Goal: Task Accomplishment & Management: Use online tool/utility

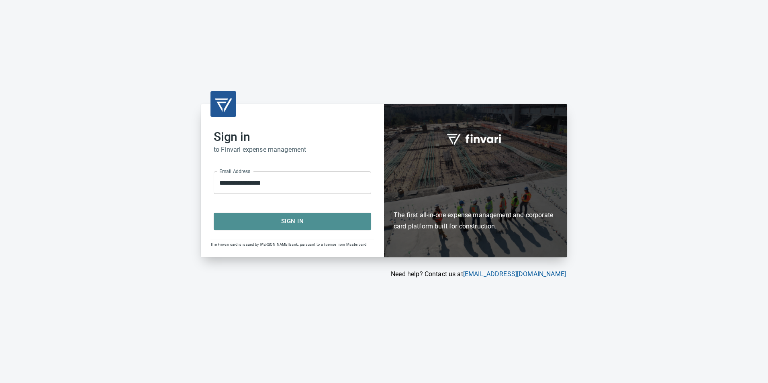
click at [292, 225] on span "Sign In" at bounding box center [293, 221] width 140 height 10
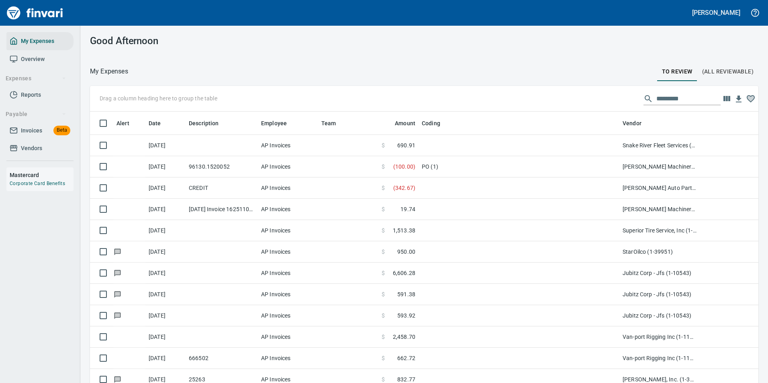
scroll to position [289, 651]
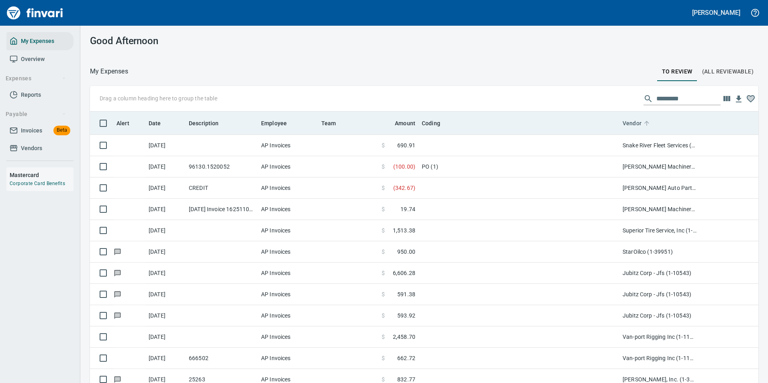
click at [647, 125] on icon at bounding box center [646, 123] width 7 height 7
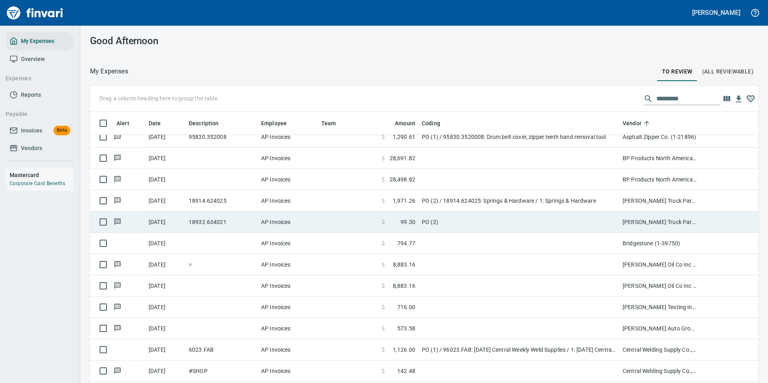
scroll to position [603, 0]
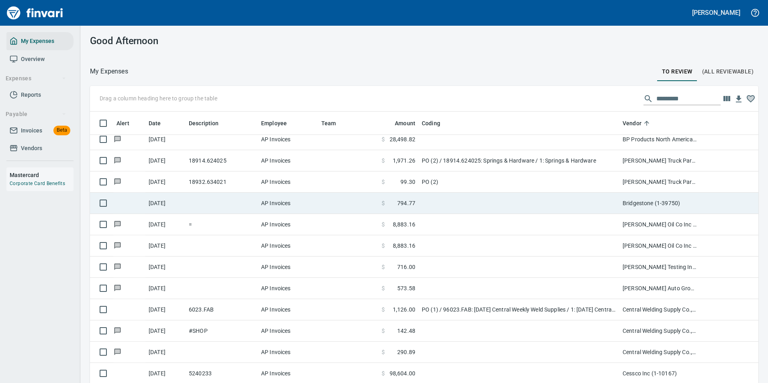
click at [486, 206] on td at bounding box center [519, 203] width 201 height 21
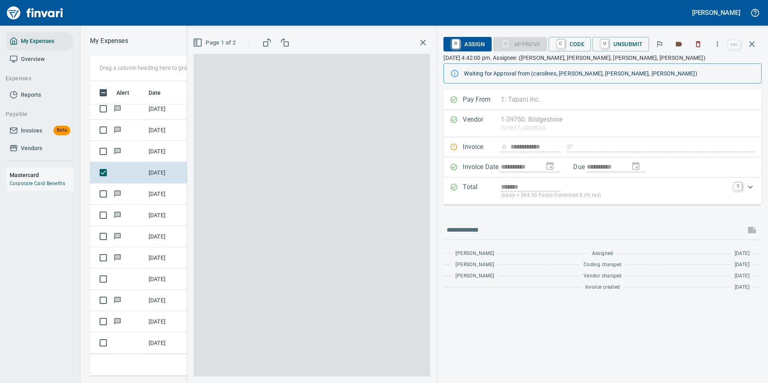
scroll to position [283, 456]
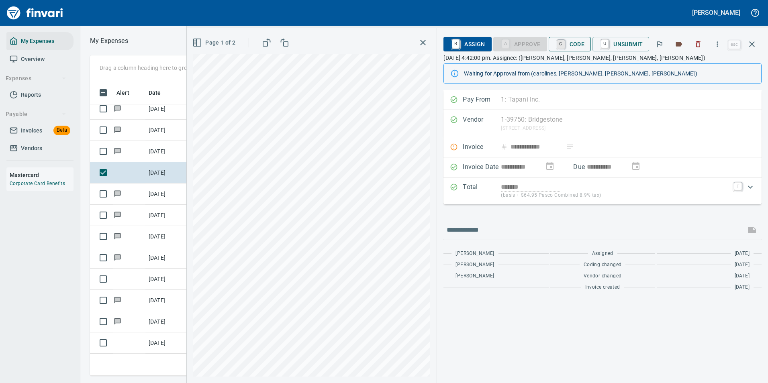
click at [565, 45] on link "C" at bounding box center [561, 44] width 8 height 9
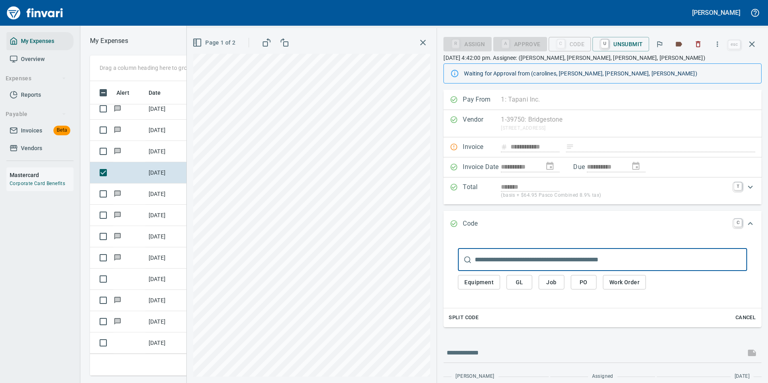
click at [613, 282] on span "Work Order" at bounding box center [625, 283] width 30 height 10
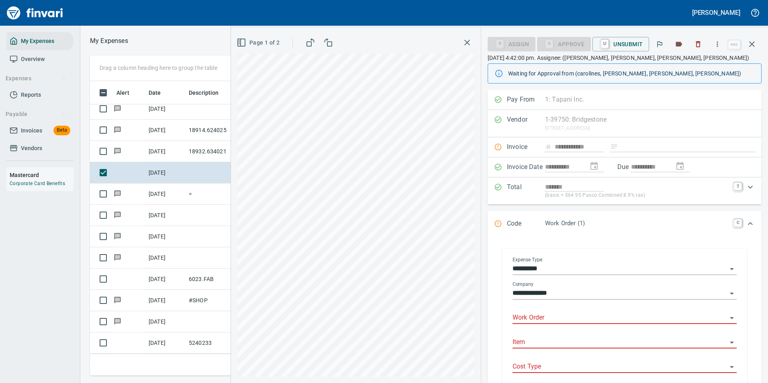
click at [538, 319] on input "Work Order" at bounding box center [620, 318] width 215 height 11
click at [527, 317] on input "Work Order" at bounding box center [620, 318] width 215 height 11
click at [622, 46] on span "U Unsubmit" at bounding box center [621, 44] width 44 height 14
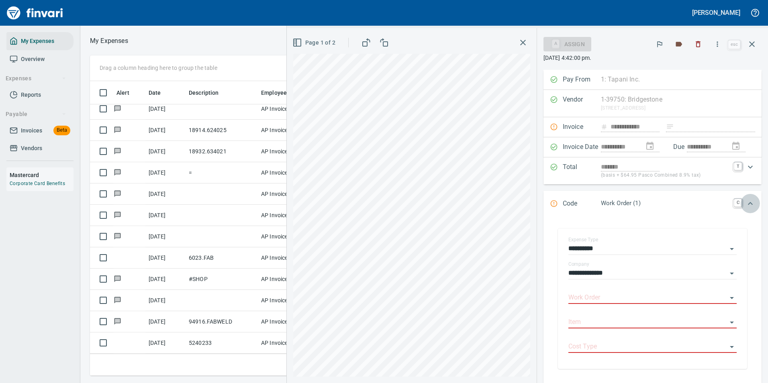
click at [750, 203] on div "Expand" at bounding box center [750, 203] width 19 height 19
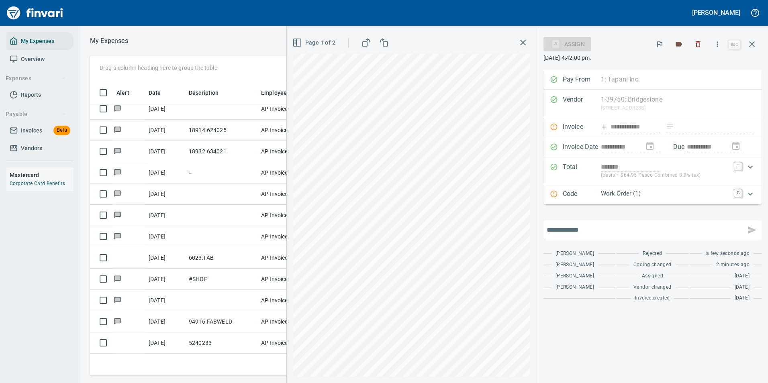
click at [612, 236] on input "text" at bounding box center [645, 230] width 196 height 13
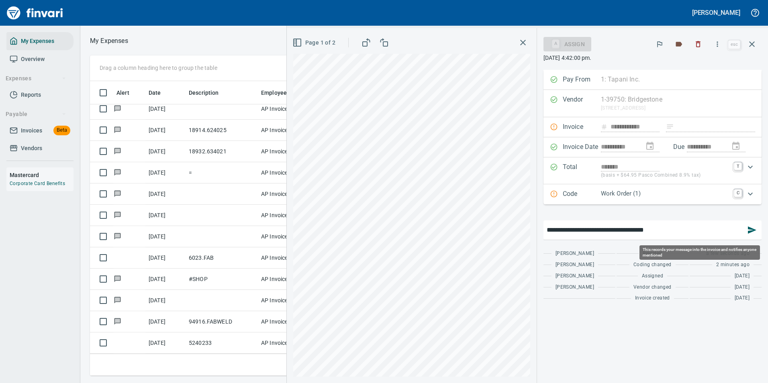
type input "**********"
click at [745, 233] on button "button" at bounding box center [752, 230] width 19 height 19
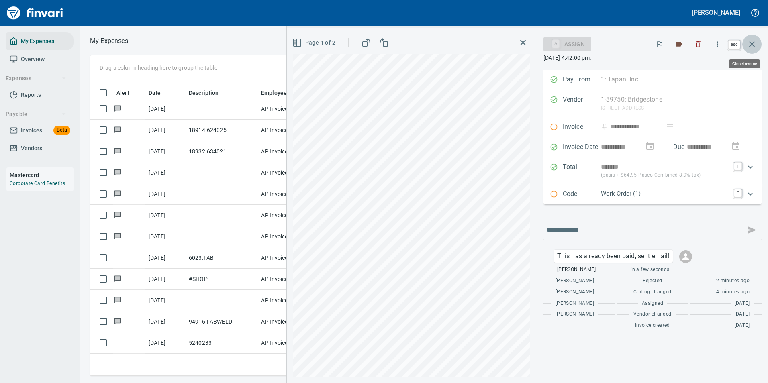
click at [755, 43] on icon "button" at bounding box center [753, 44] width 10 height 10
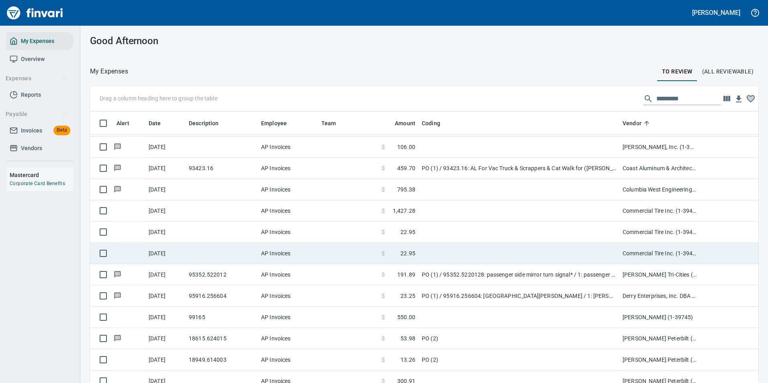
scroll to position [965, 0]
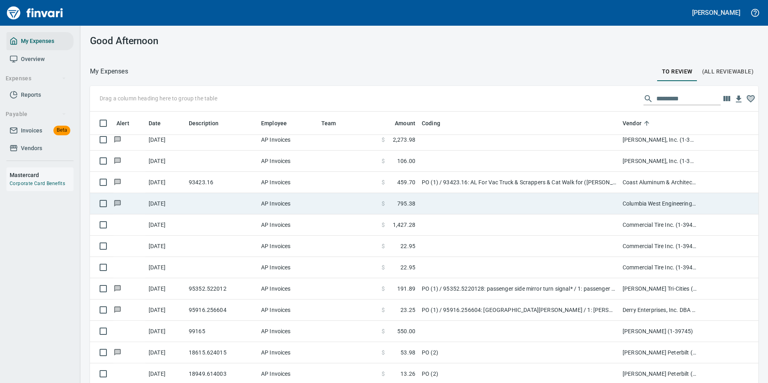
click at [463, 208] on td at bounding box center [519, 203] width 201 height 21
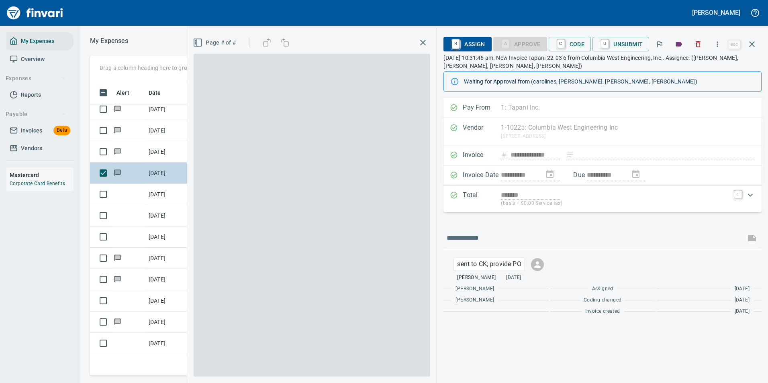
scroll to position [283, 456]
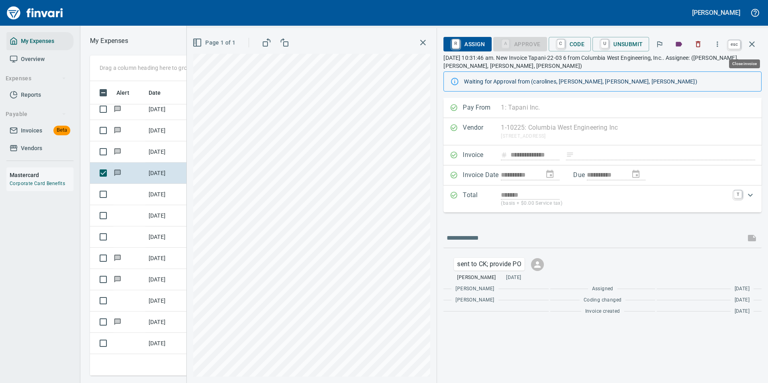
click at [754, 45] on icon "button" at bounding box center [753, 44] width 10 height 10
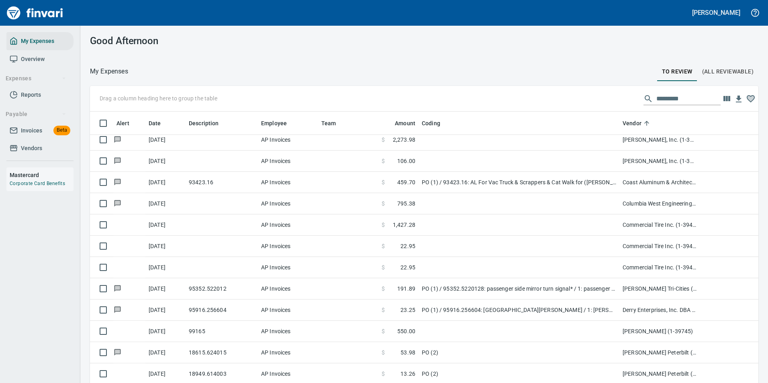
scroll to position [1, 1]
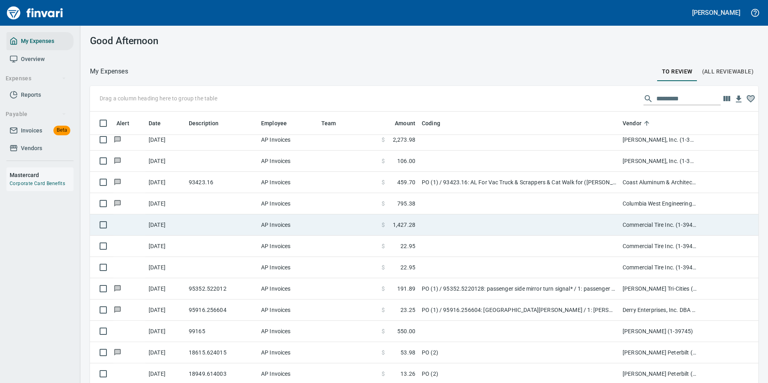
click at [533, 217] on td at bounding box center [519, 225] width 201 height 21
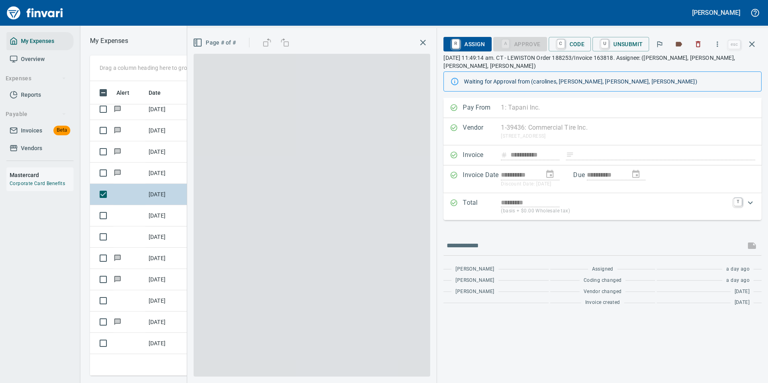
scroll to position [1, 1]
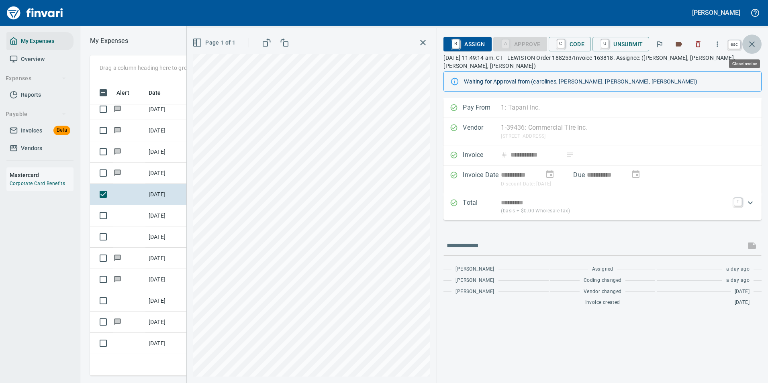
click at [752, 39] on button "button" at bounding box center [752, 44] width 19 height 19
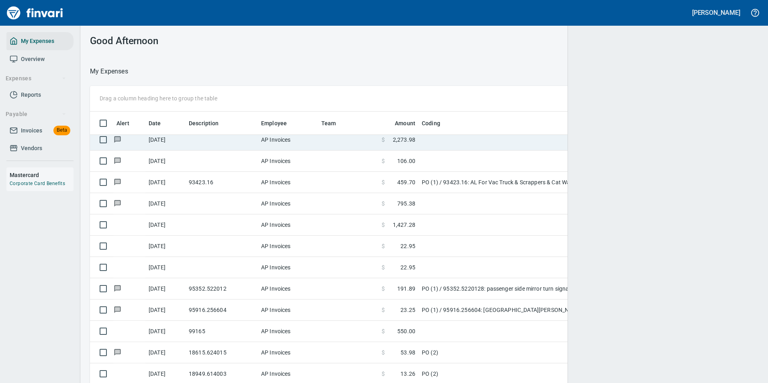
scroll to position [289, 649]
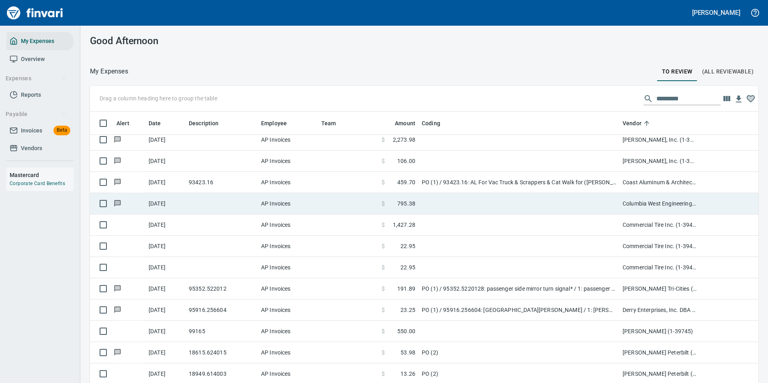
click at [457, 209] on td at bounding box center [519, 203] width 201 height 21
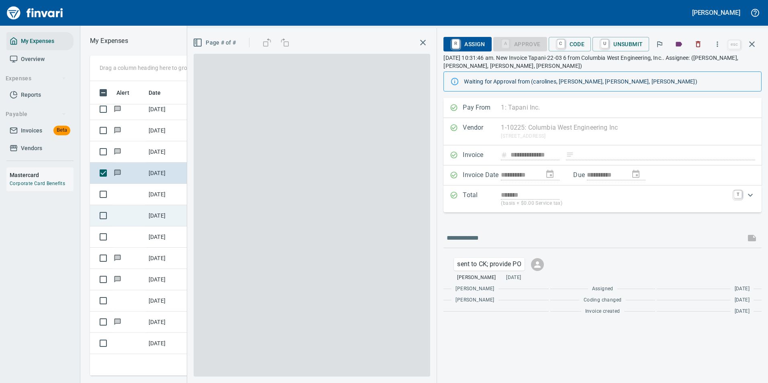
scroll to position [283, 456]
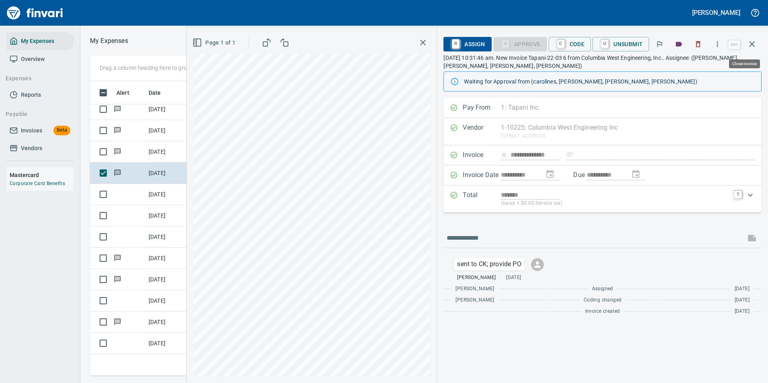
click at [753, 43] on icon "button" at bounding box center [753, 44] width 10 height 10
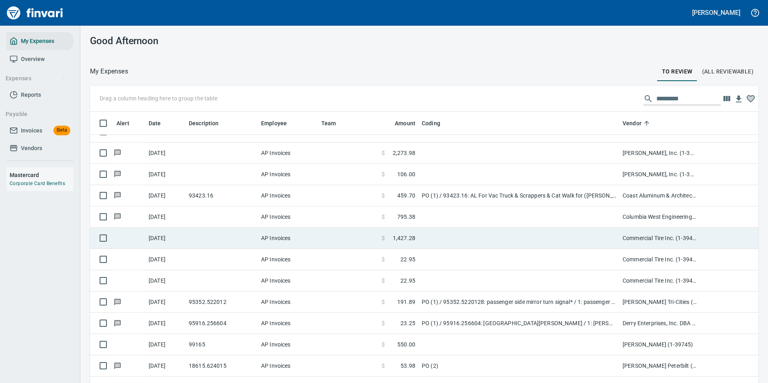
scroll to position [965, 0]
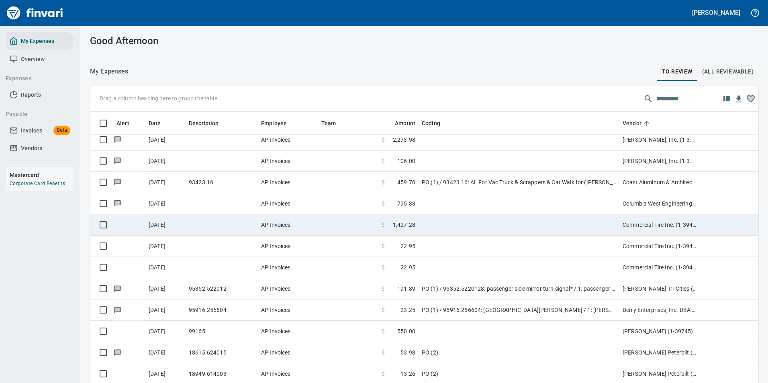
click at [563, 231] on td at bounding box center [519, 225] width 201 height 21
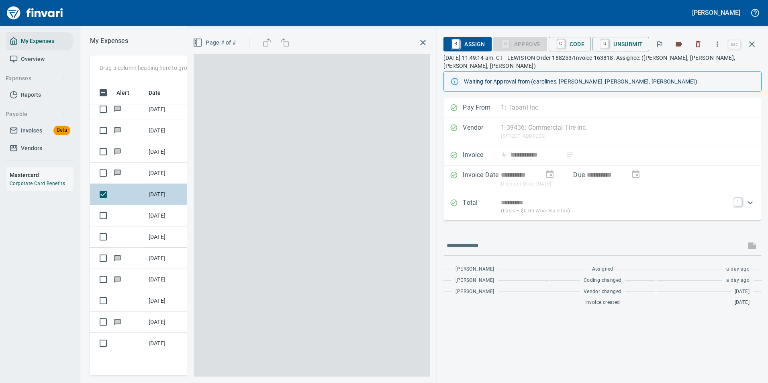
scroll to position [283, 456]
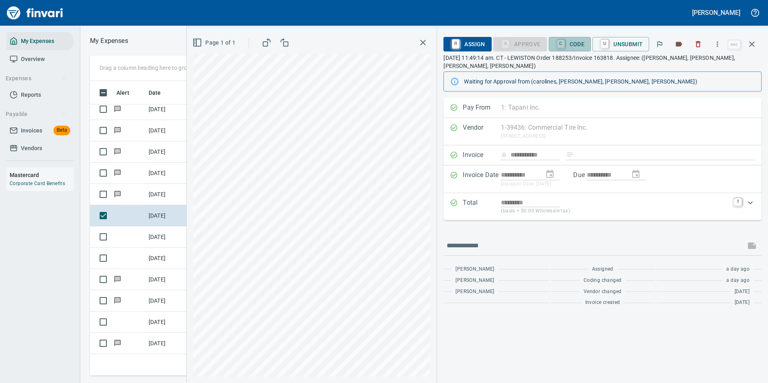
click at [563, 47] on link "C" at bounding box center [561, 43] width 8 height 9
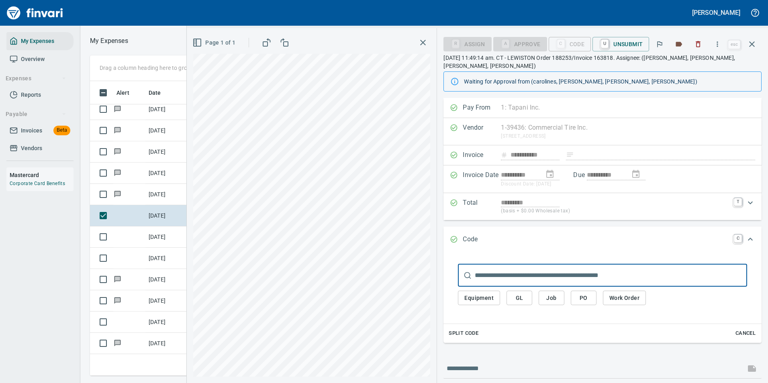
click at [608, 291] on button "Work Order" at bounding box center [624, 298] width 43 height 15
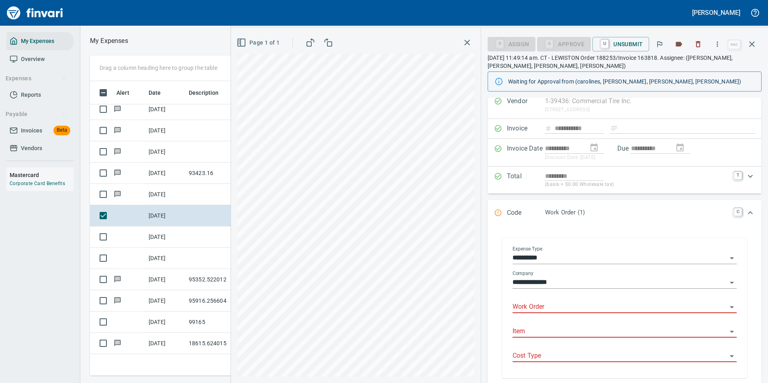
scroll to position [40, 0]
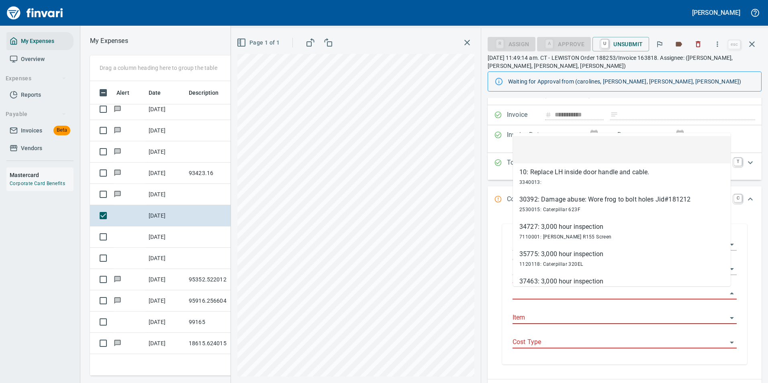
click at [538, 299] on input "Work Order" at bounding box center [620, 293] width 215 height 11
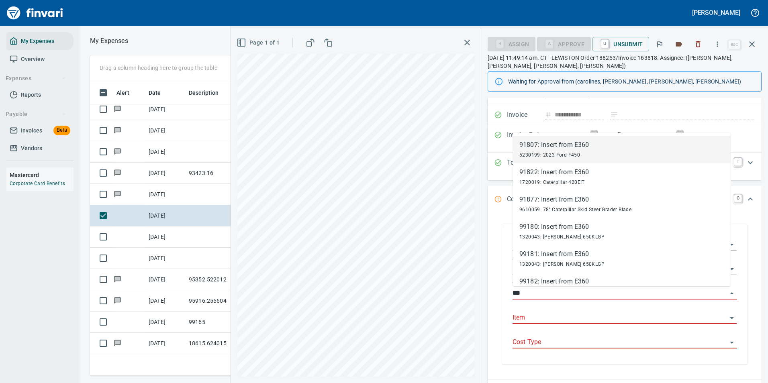
scroll to position [283, 456]
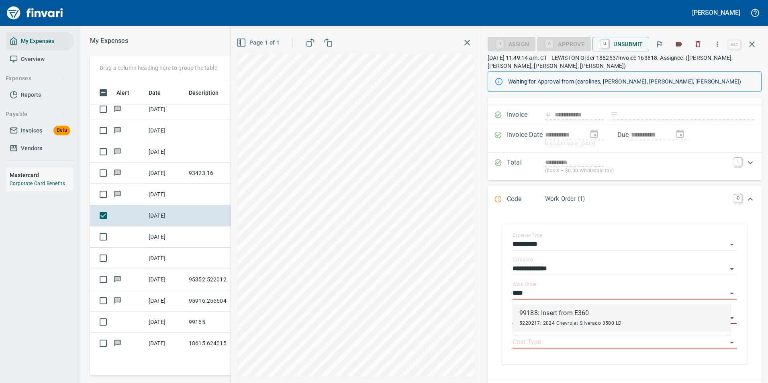
click at [547, 323] on span "5220217: 2024 Chevrolet Silverado 3500 LD" at bounding box center [571, 324] width 102 height 6
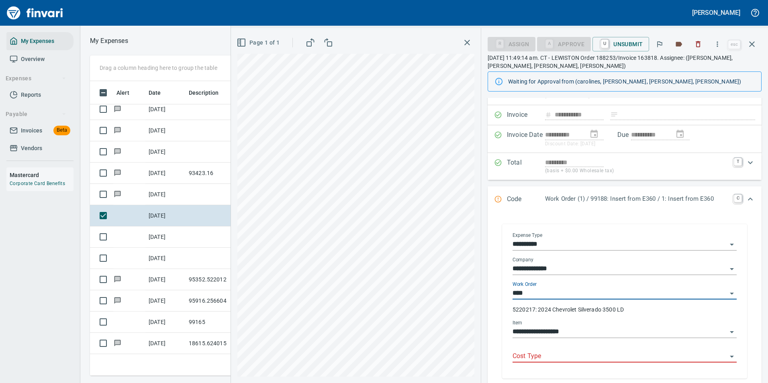
type input "**********"
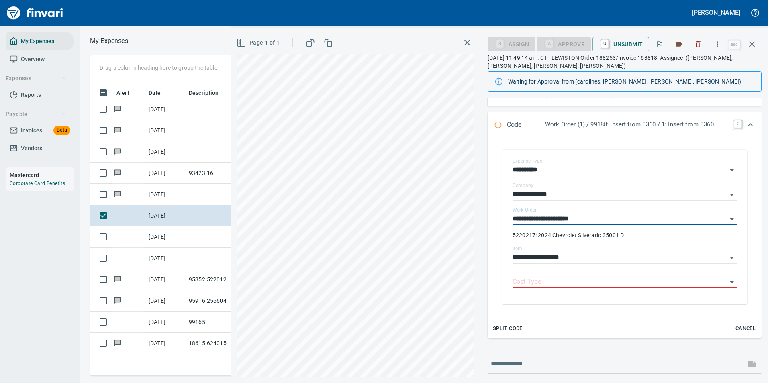
scroll to position [121, 0]
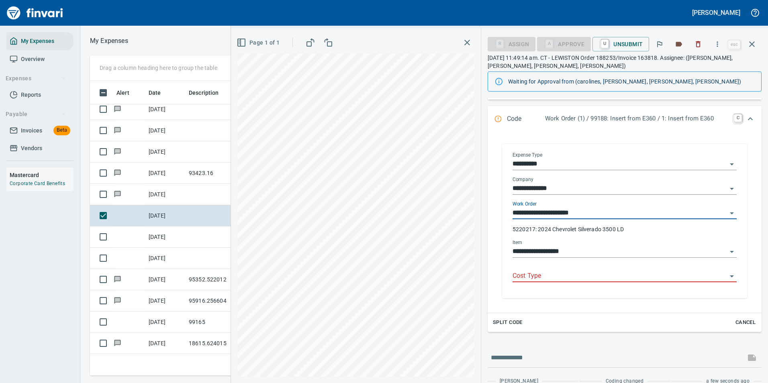
type input "**********"
click at [528, 278] on input "Cost Type" at bounding box center [620, 276] width 215 height 11
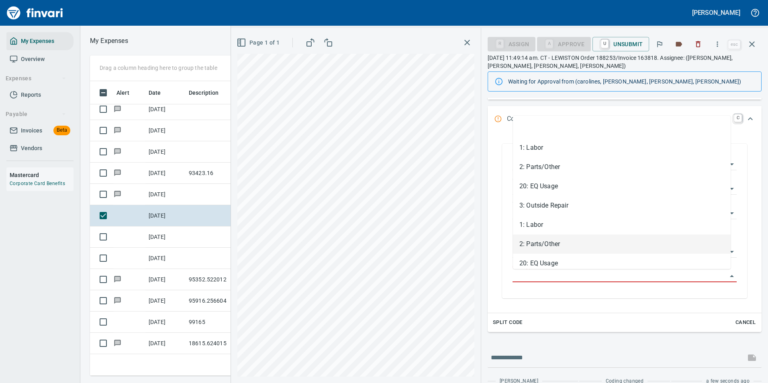
click at [528, 239] on li "2: Parts/Other" at bounding box center [622, 244] width 218 height 19
type input "**********"
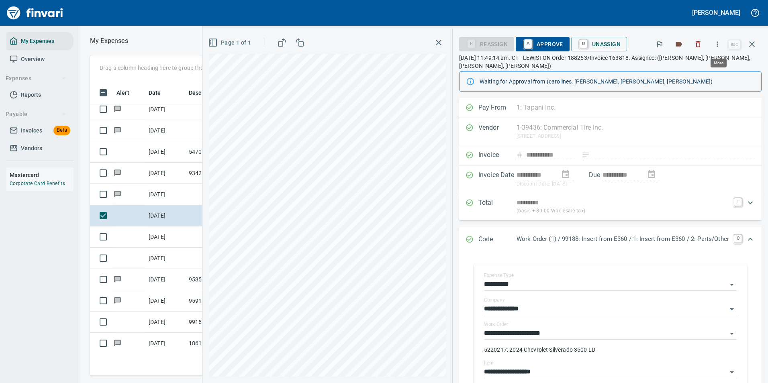
click at [722, 47] on icon "button" at bounding box center [718, 44] width 8 height 8
click at [698, 67] on span "Download" at bounding box center [716, 68] width 77 height 10
